Goal: Book appointment/travel/reservation

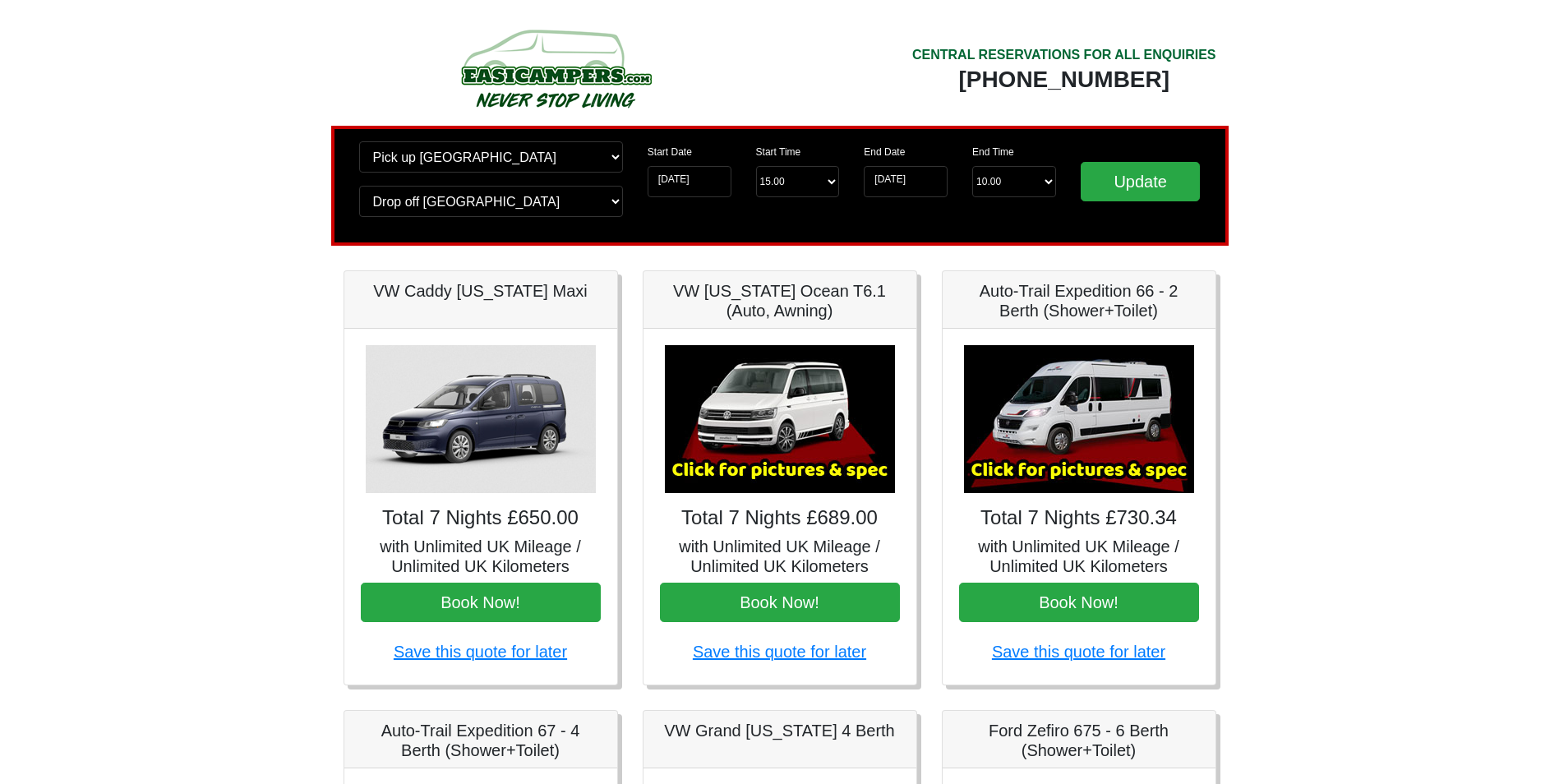
scroll to position [274, 0]
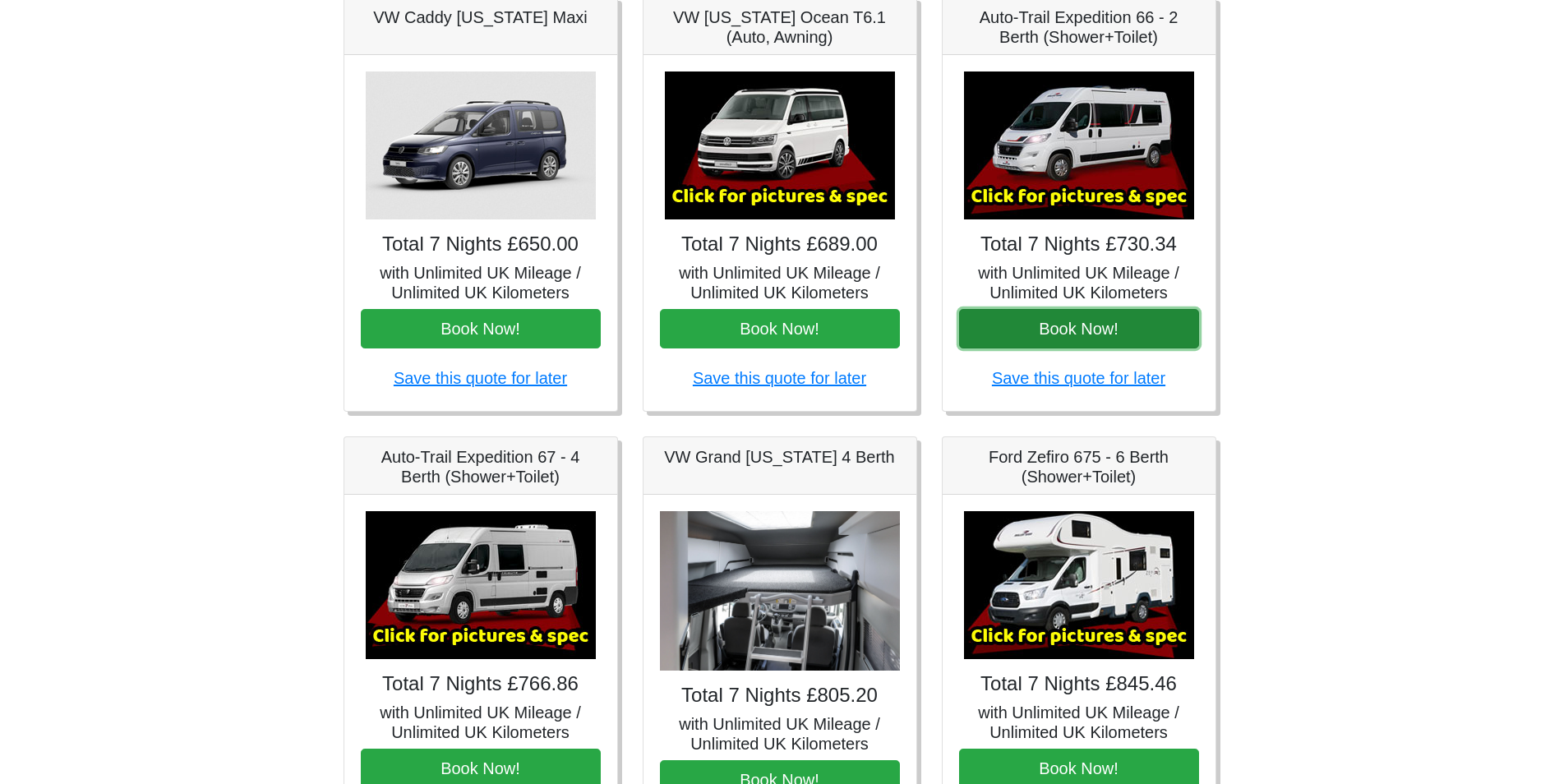
click at [1100, 325] on button "Book Now!" at bounding box center [1080, 329] width 240 height 40
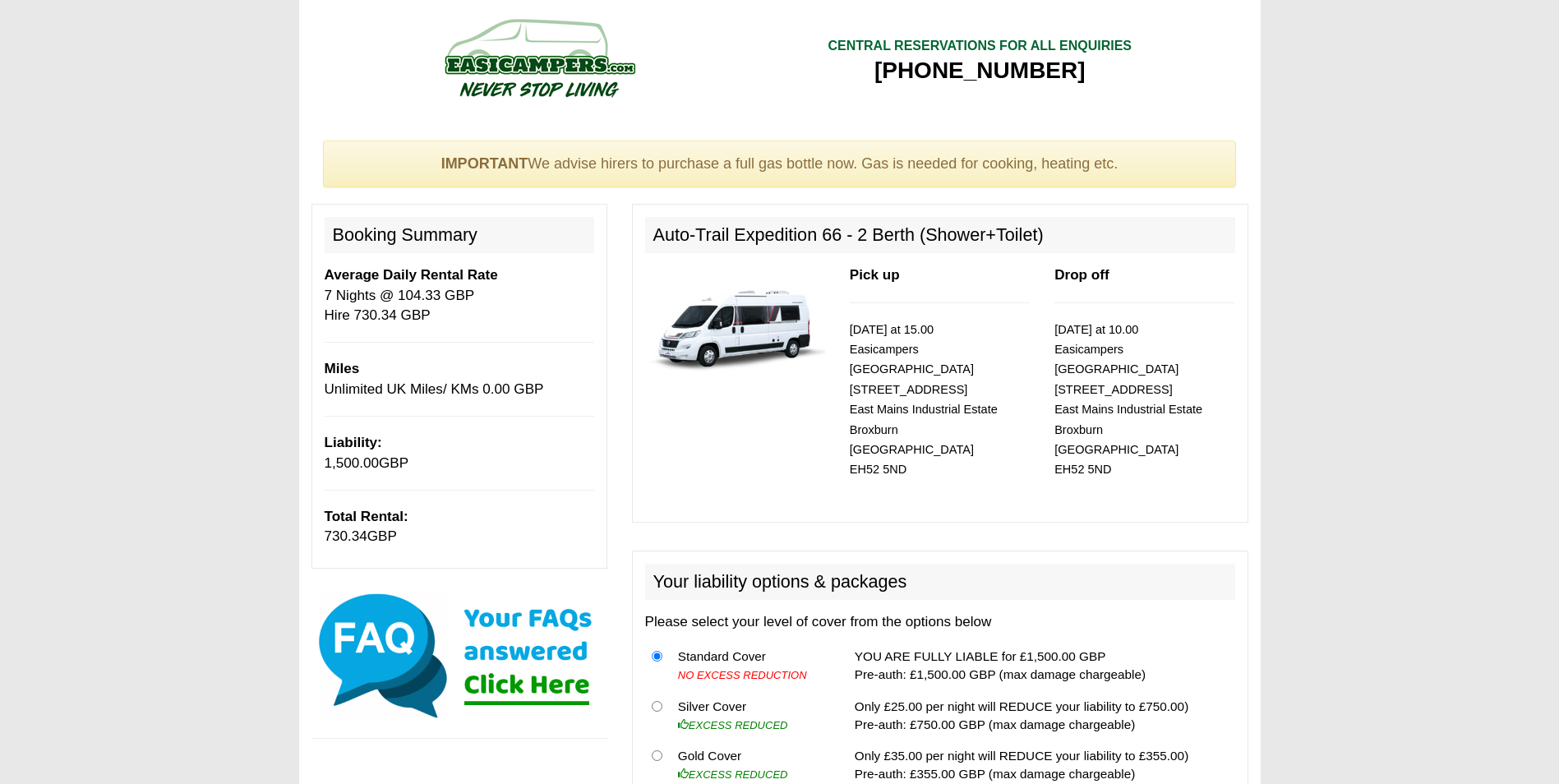
drag, startPoint x: 352, startPoint y: 314, endPoint x: 433, endPoint y: 318, distance: 81.1
click at [433, 318] on p "Average Daily Rental Rate 7 Nights @ 104.33 GBP Hire 730.34 GBP" at bounding box center [459, 294] width 269 height 60
drag, startPoint x: 433, startPoint y: 318, endPoint x: 536, endPoint y: 357, distance: 110.1
click at [536, 357] on div "Booking Summary Average Daily Rental Rate 7 Nights @ 104.33 GBP Hire 730.34 GBP…" at bounding box center [459, 386] width 296 height 364
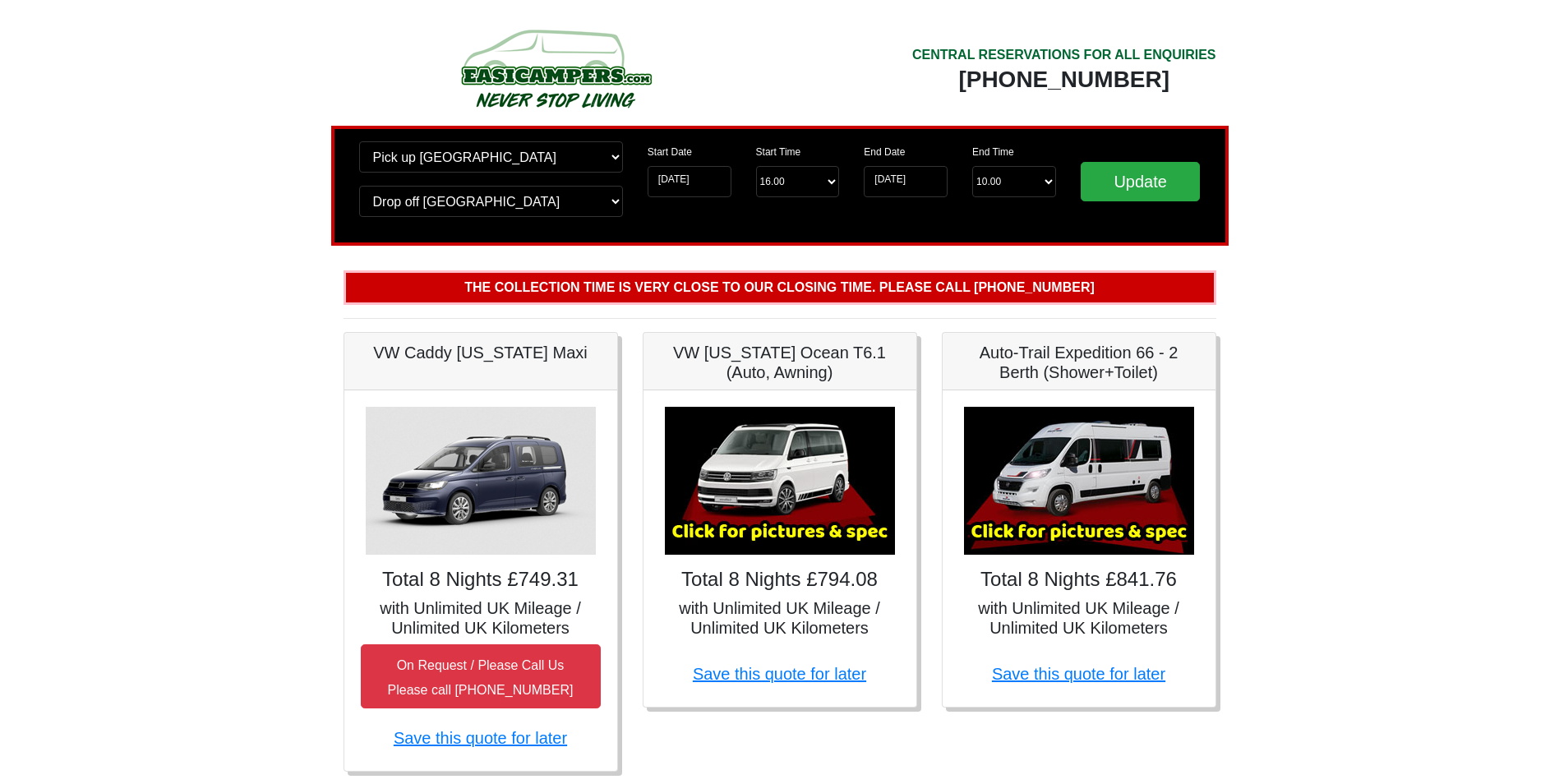
click at [1102, 454] on img at bounding box center [1079, 480] width 230 height 148
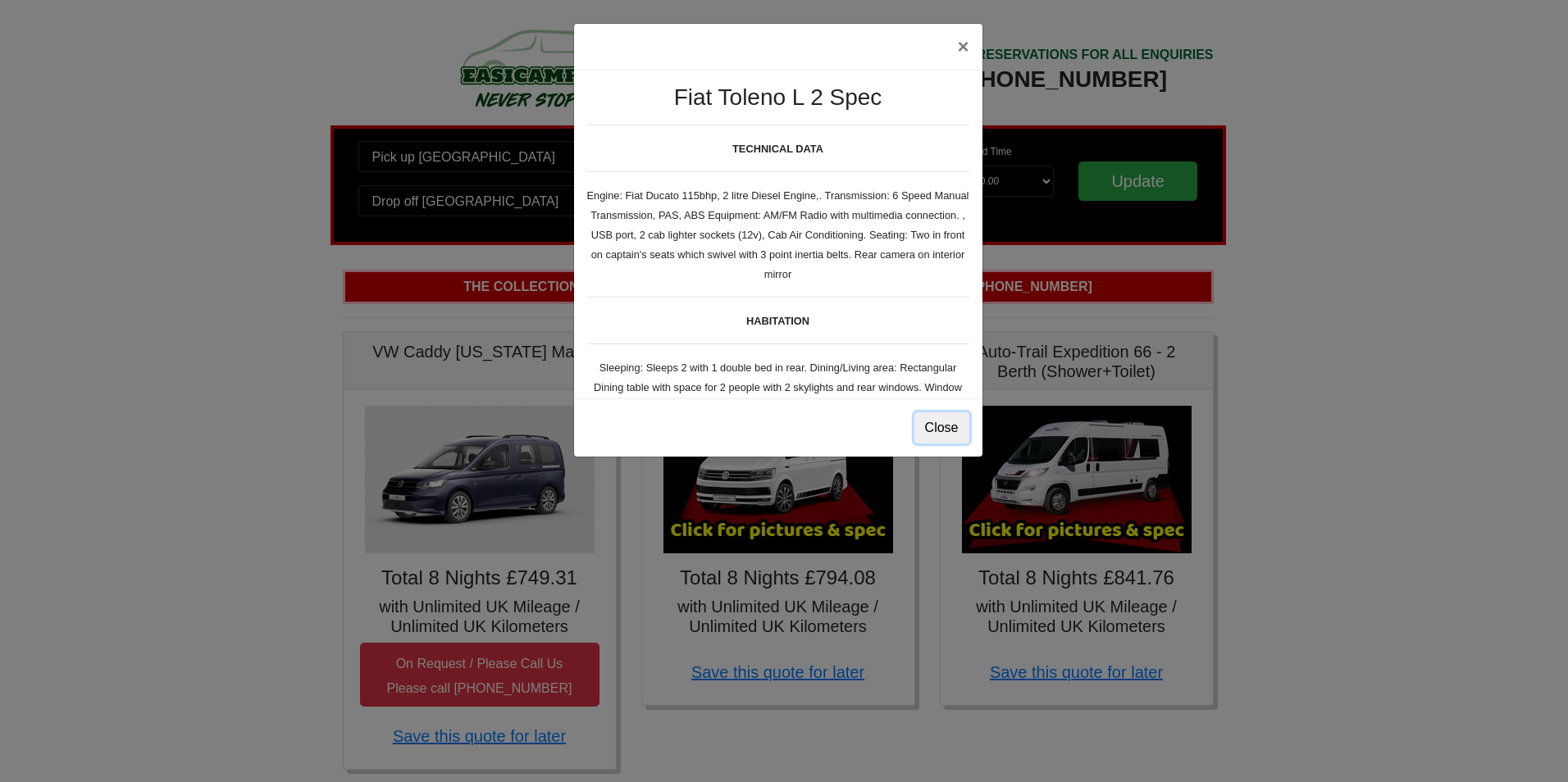
click at [944, 430] on button "Close" at bounding box center [942, 428] width 55 height 31
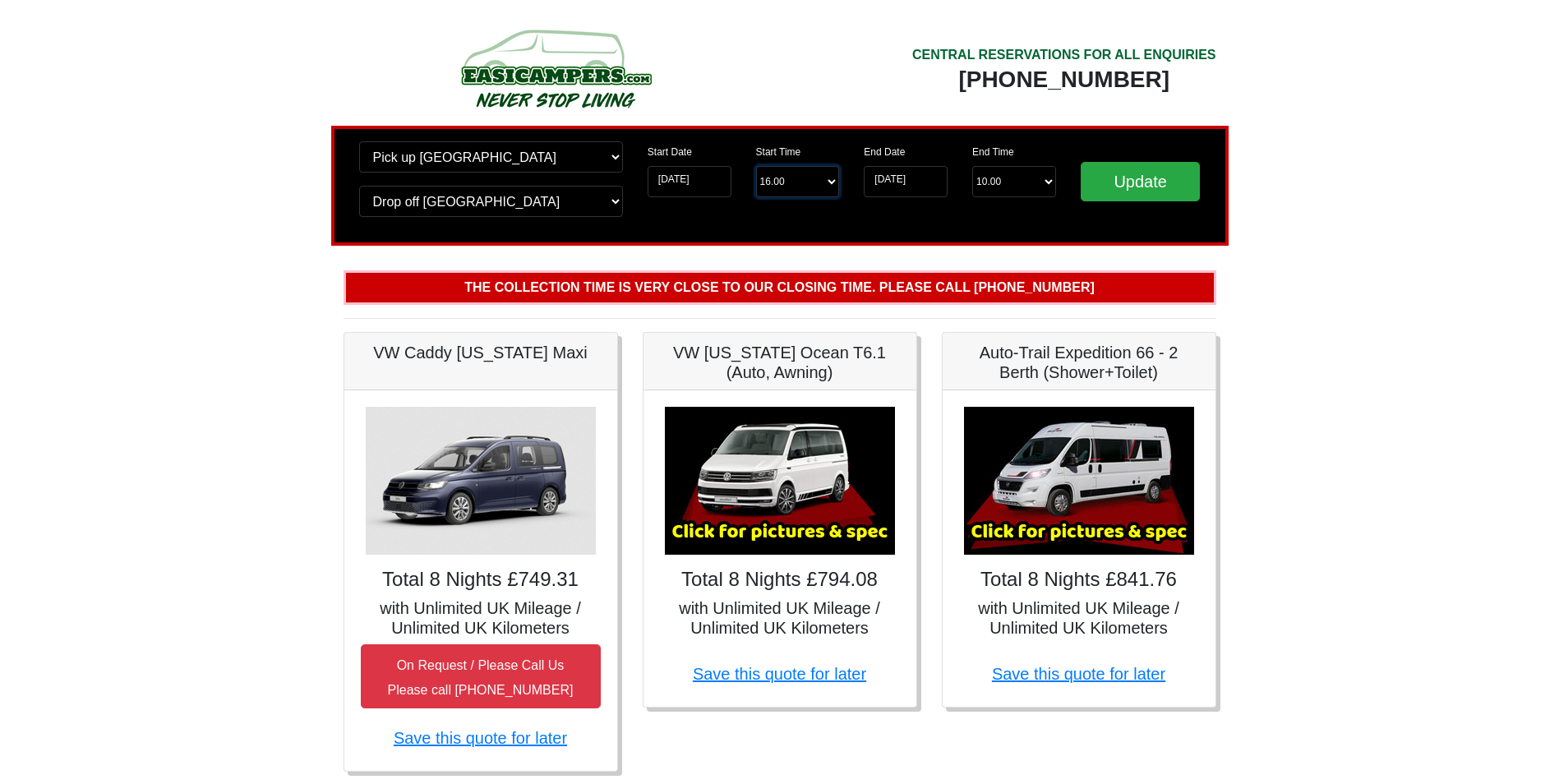
click at [815, 185] on select "Start Time 16.00 -------- 11.00 am (Saturday & Sunday Only) 12.00 pm (Saturday)…" at bounding box center [798, 181] width 84 height 31
select select "15.00"
click at [757, 166] on select "Start Time 16.00 -------- 11.00 am (Saturday & Sunday Only) 12.00 pm (Saturday)…" at bounding box center [798, 181] width 84 height 31
click at [1143, 184] on input "Update" at bounding box center [1141, 181] width 120 height 40
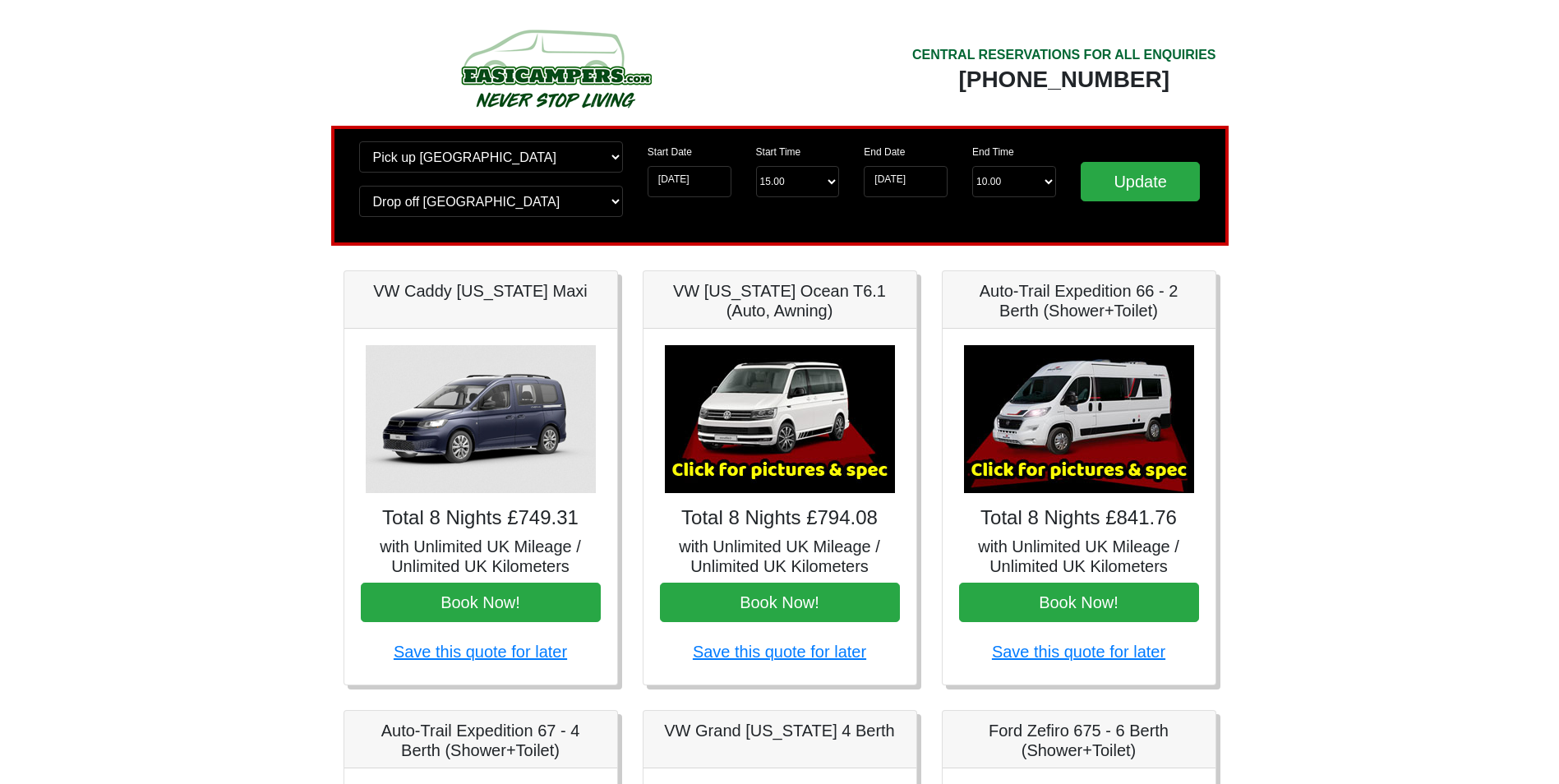
click at [1099, 407] on img at bounding box center [1079, 419] width 230 height 148
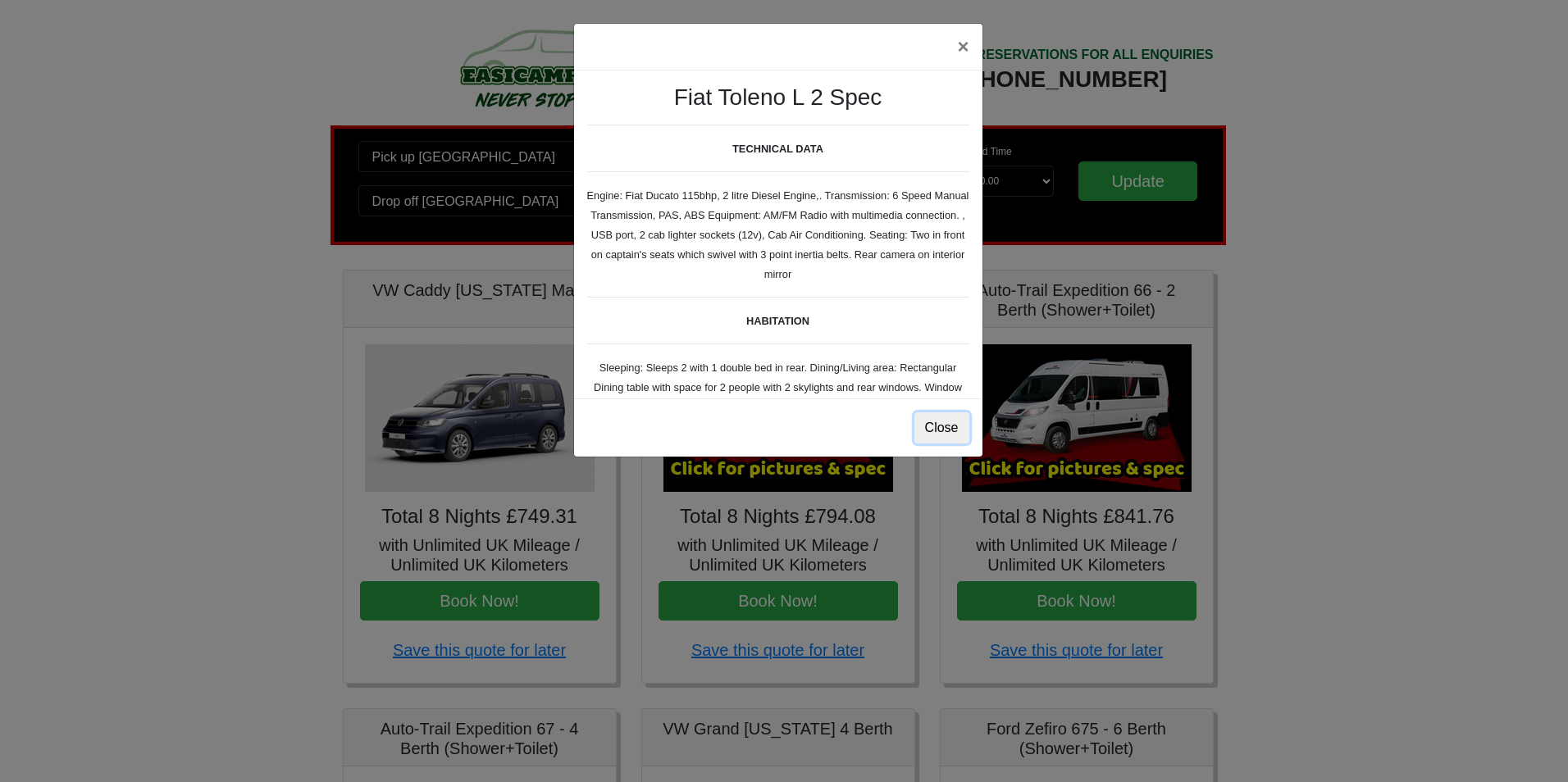
drag, startPoint x: 954, startPoint y: 433, endPoint x: 959, endPoint y: 440, distance: 8.6
click at [954, 433] on button "Close" at bounding box center [942, 428] width 55 height 31
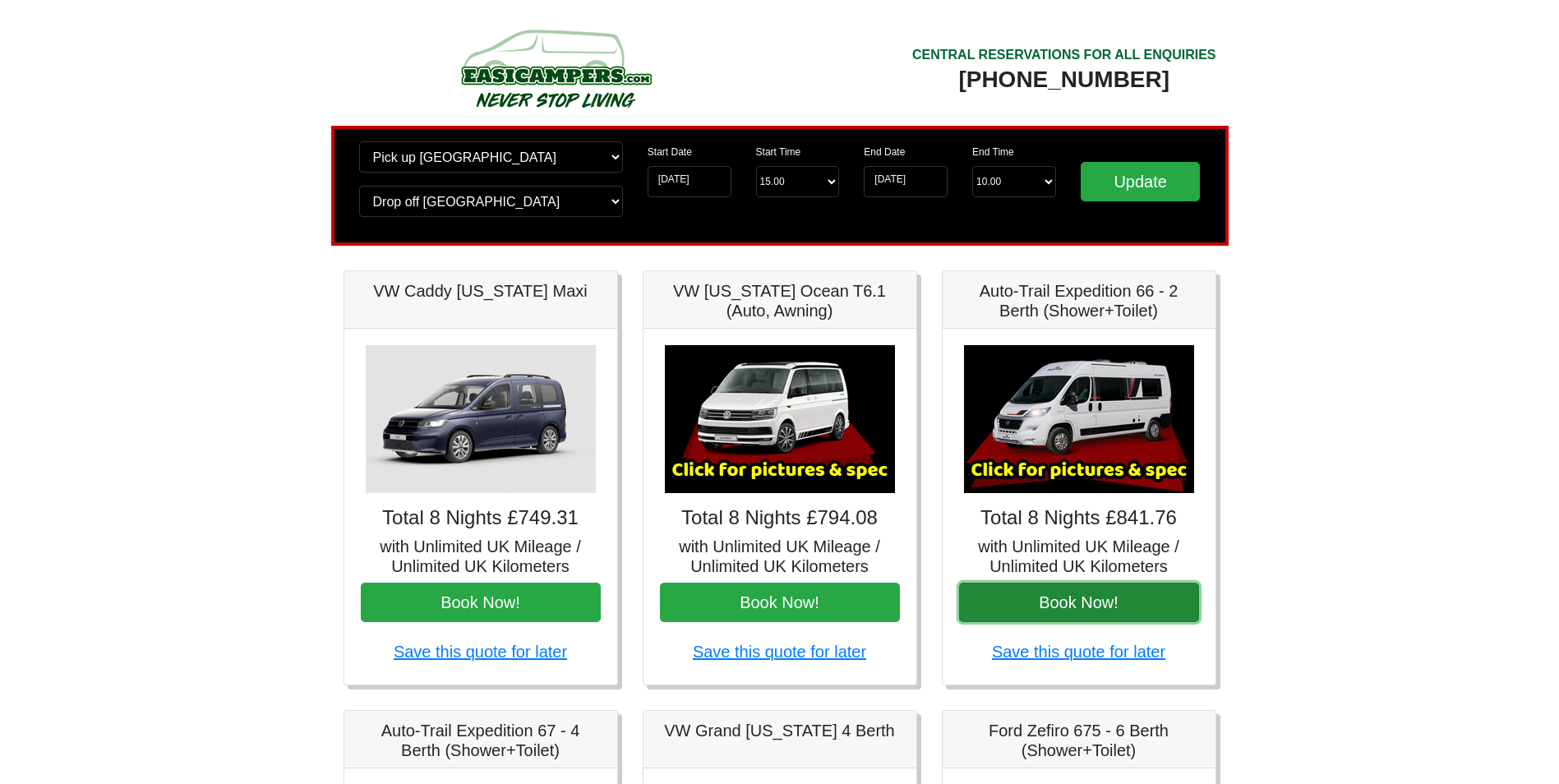
click at [1070, 605] on button "Book Now!" at bounding box center [1080, 603] width 240 height 40
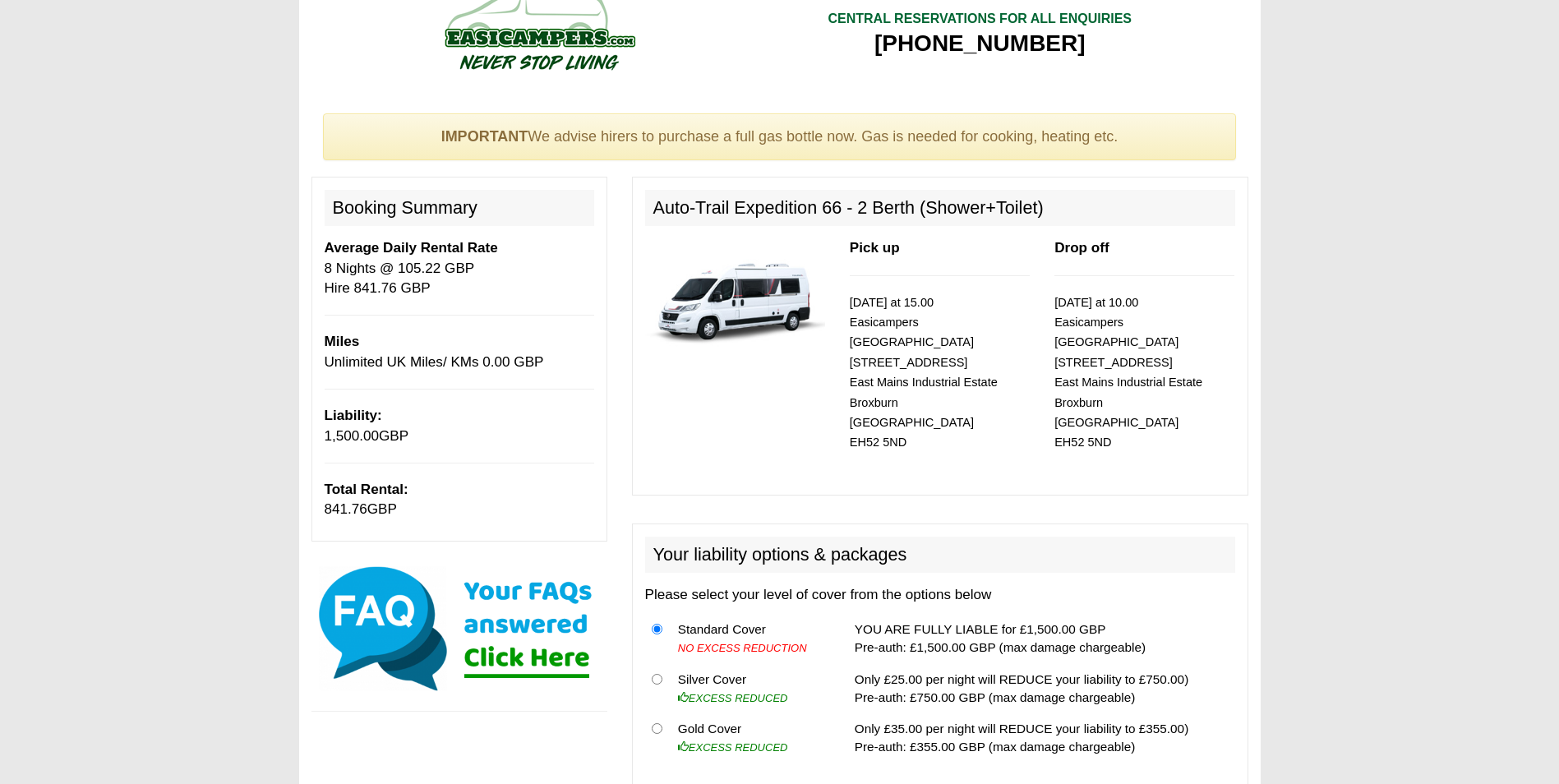
scroll to position [11, 0]
